Goal: Transaction & Acquisition: Purchase product/service

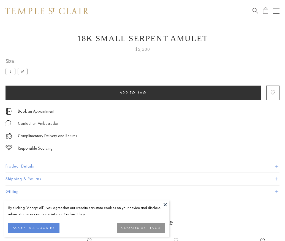
scroll to position [11, 0]
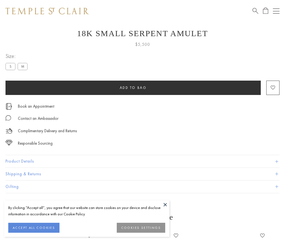
click at [133, 87] on span "Add to bag" at bounding box center [133, 87] width 27 height 5
